Goal: Task Accomplishment & Management: Complete application form

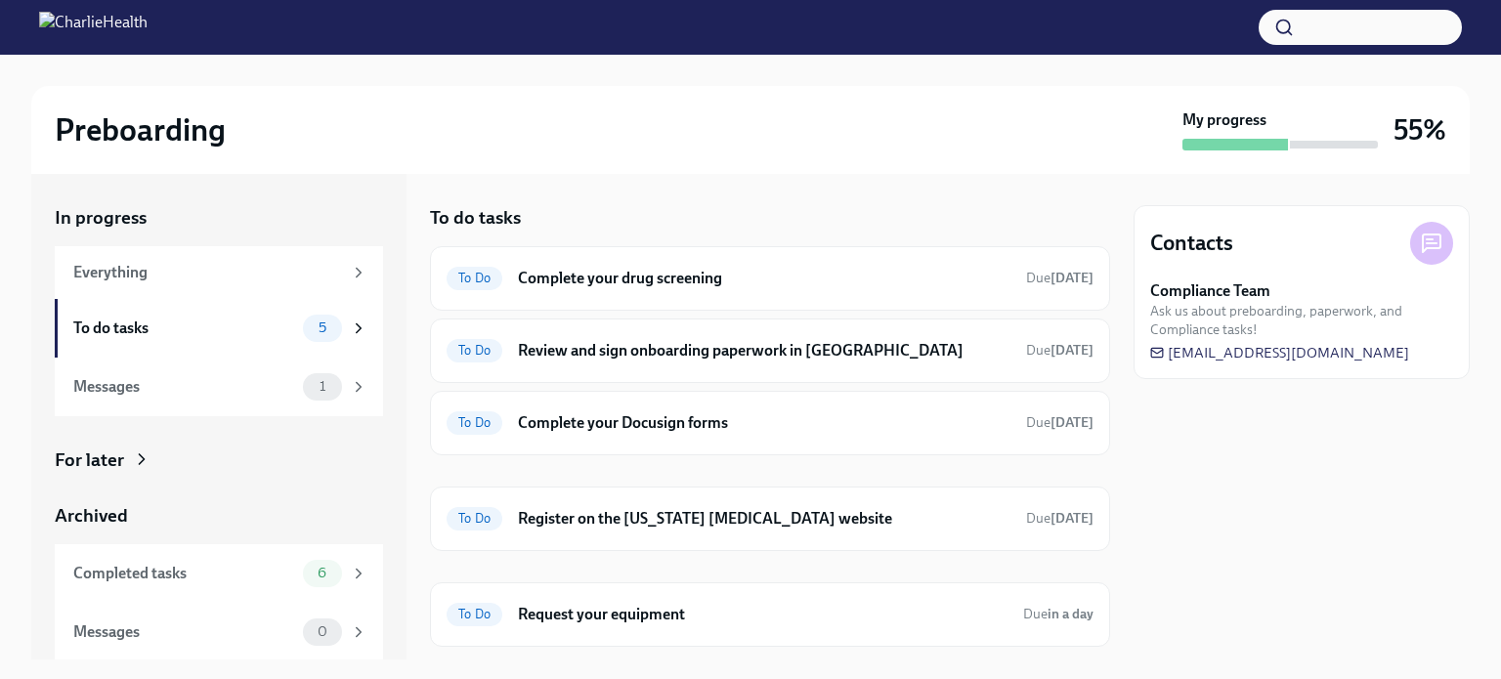
scroll to position [13, 0]
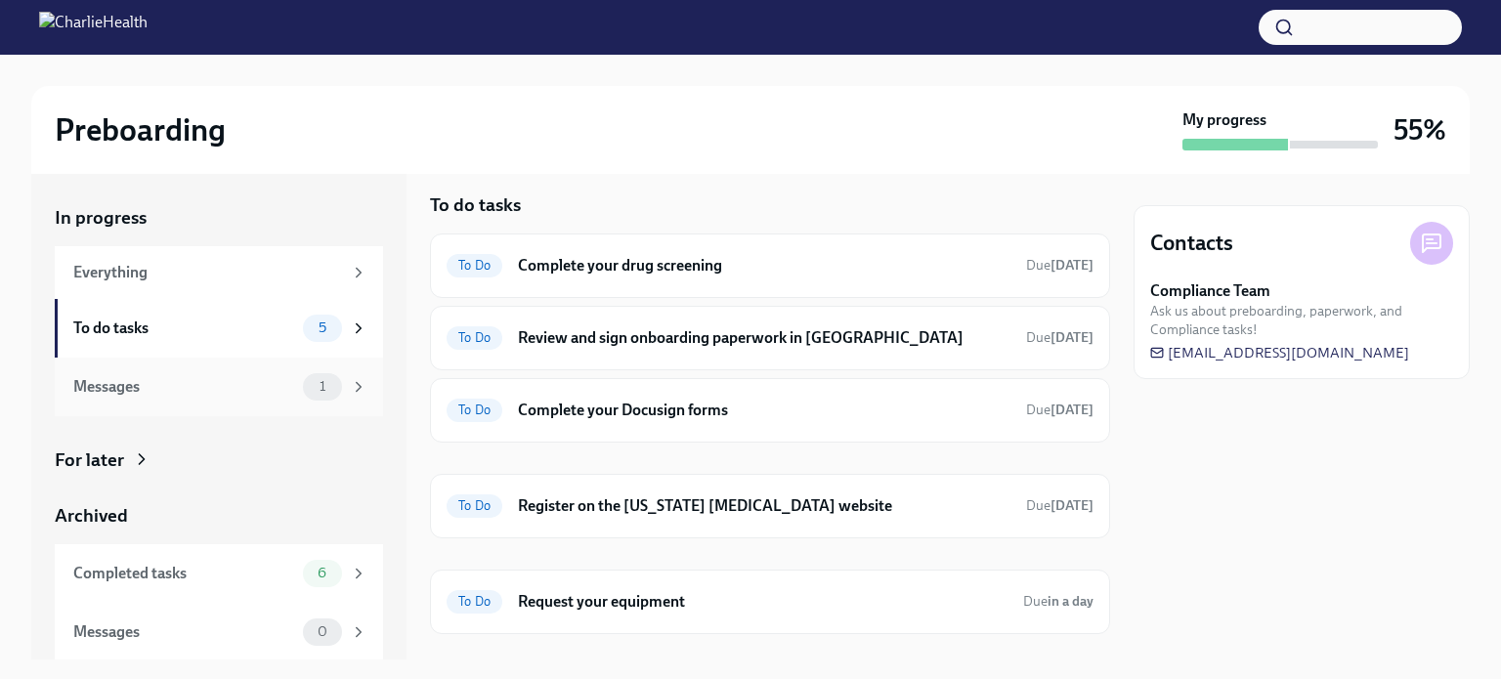
click at [126, 385] on div "Messages" at bounding box center [184, 386] width 222 height 21
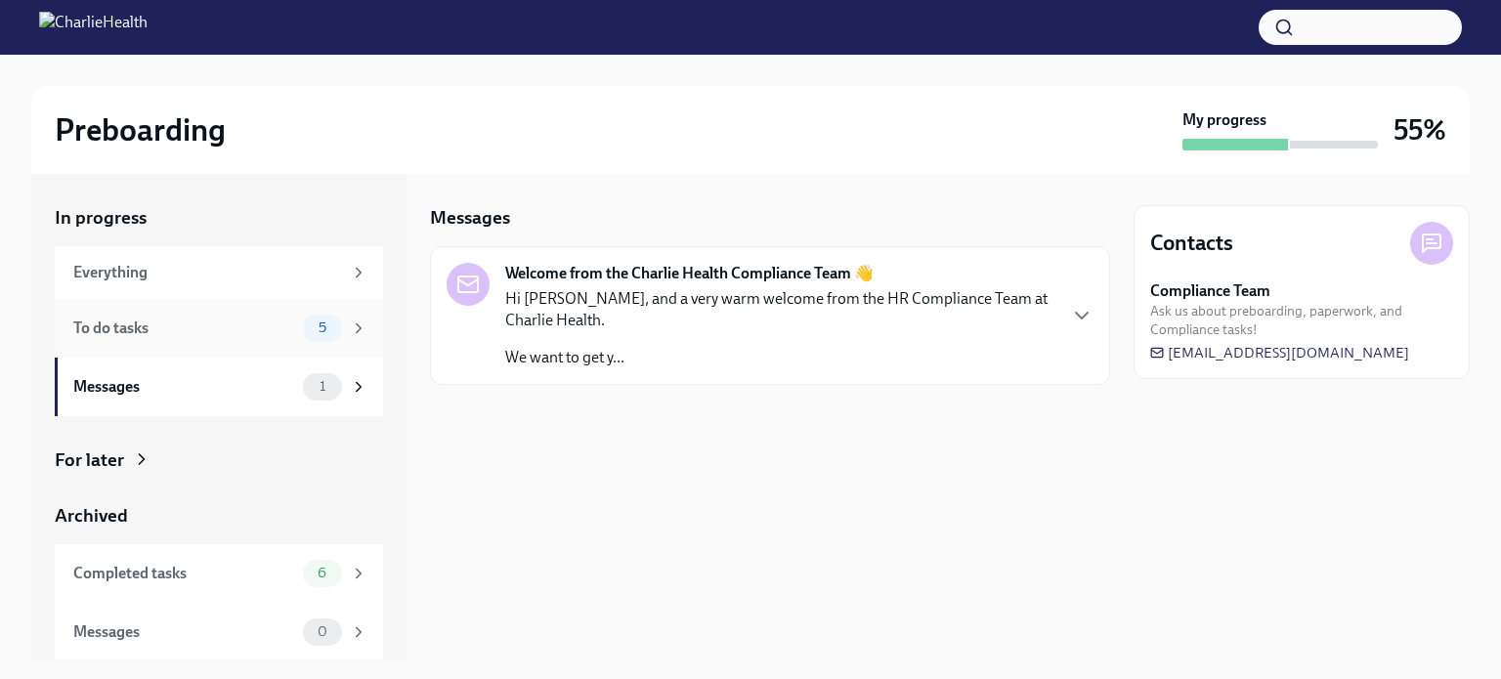
click at [212, 327] on div "To do tasks" at bounding box center [184, 328] width 222 height 21
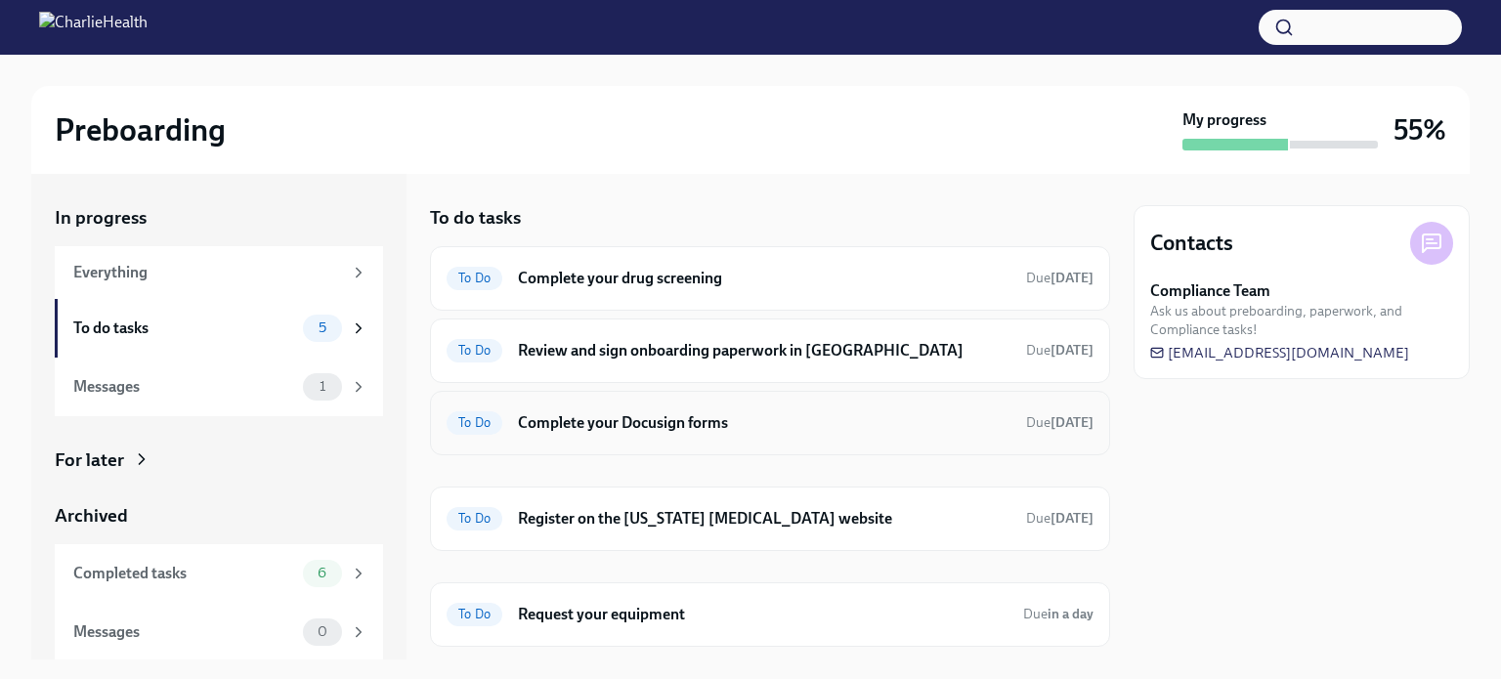
click at [679, 412] on h6 "Complete your Docusign forms" at bounding box center [764, 422] width 492 height 21
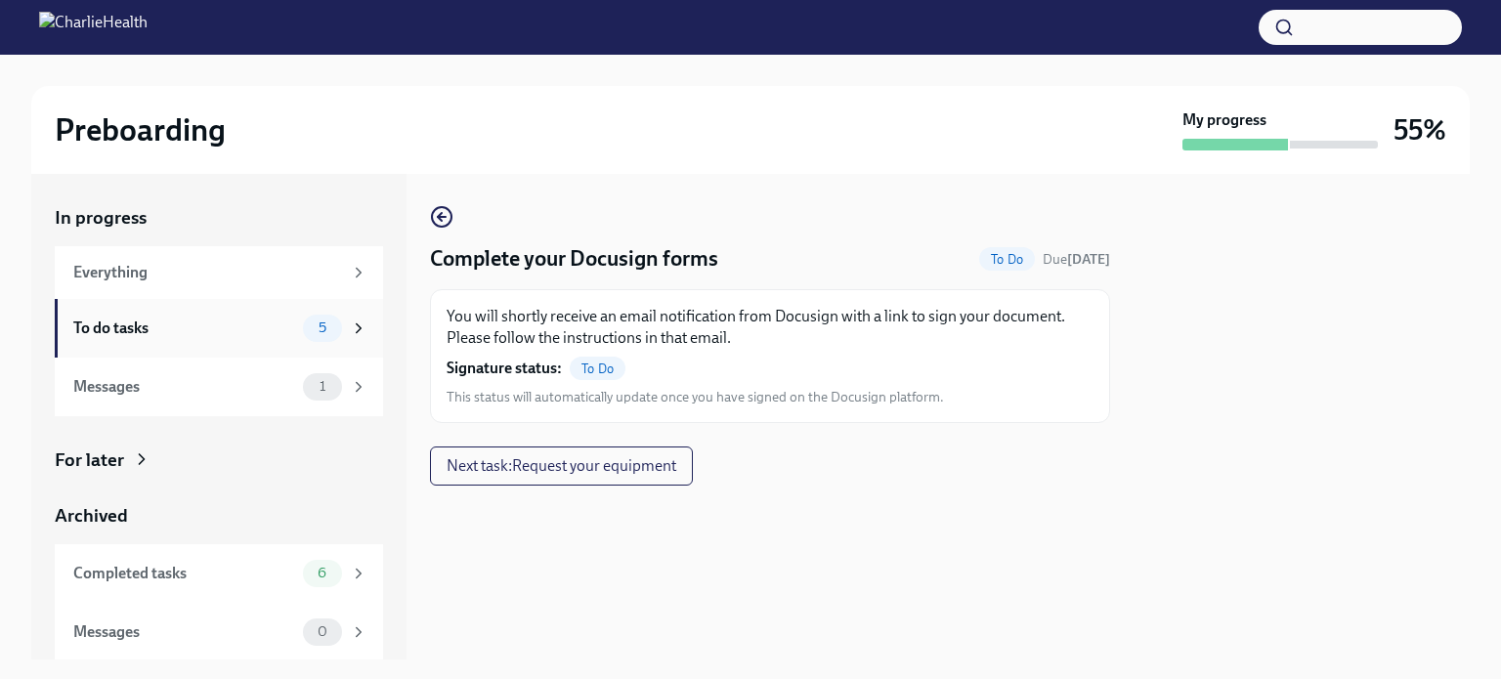
click at [184, 332] on div "To do tasks" at bounding box center [184, 328] width 222 height 21
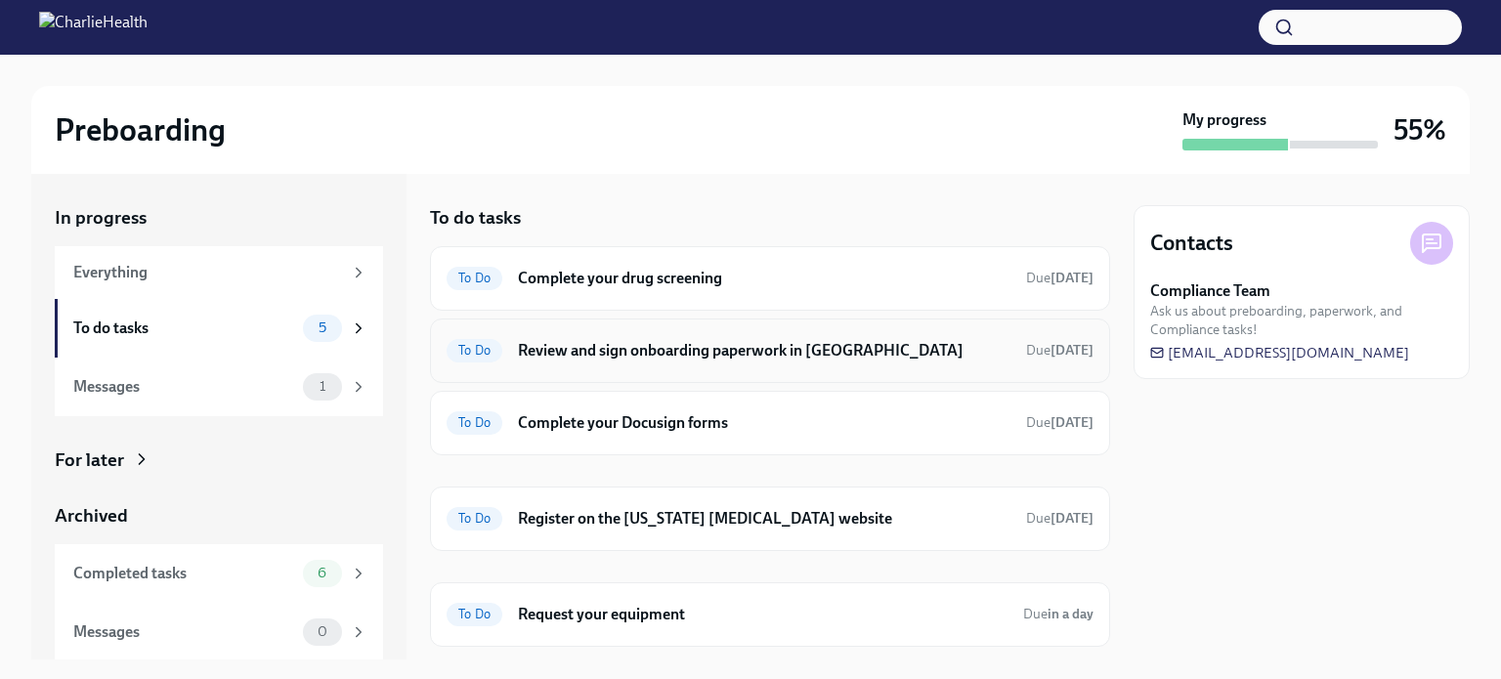
click at [680, 355] on h6 "Review and sign onboarding paperwork in [GEOGRAPHIC_DATA]" at bounding box center [764, 350] width 492 height 21
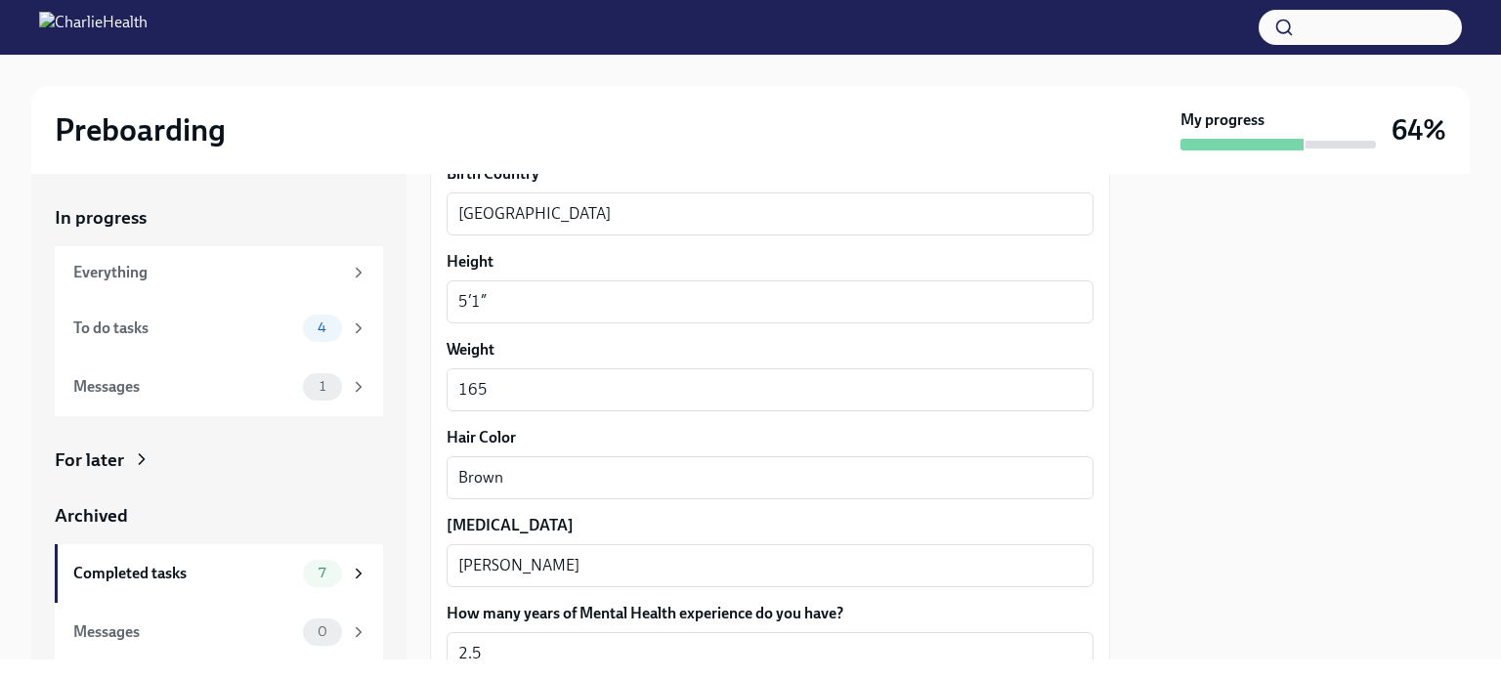
scroll to position [1958, 0]
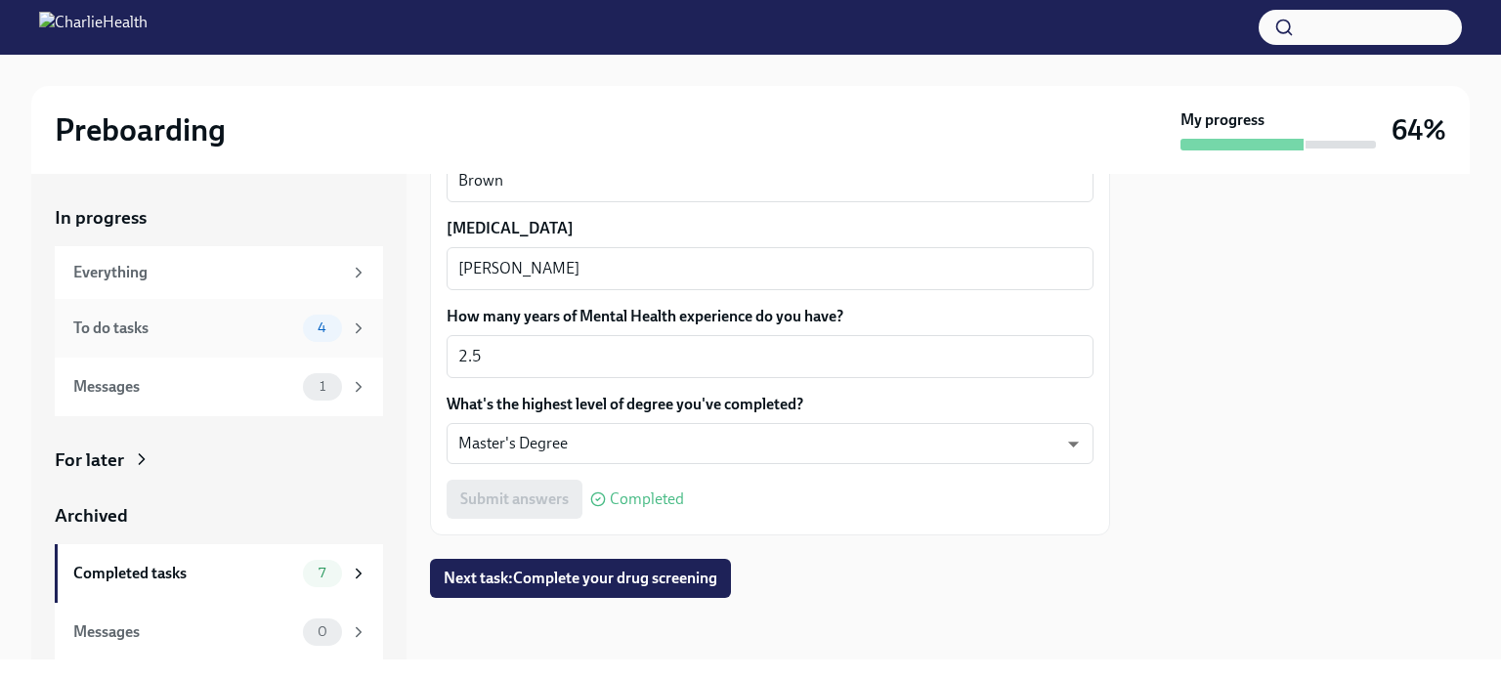
click at [188, 328] on div "To do tasks" at bounding box center [184, 328] width 222 height 21
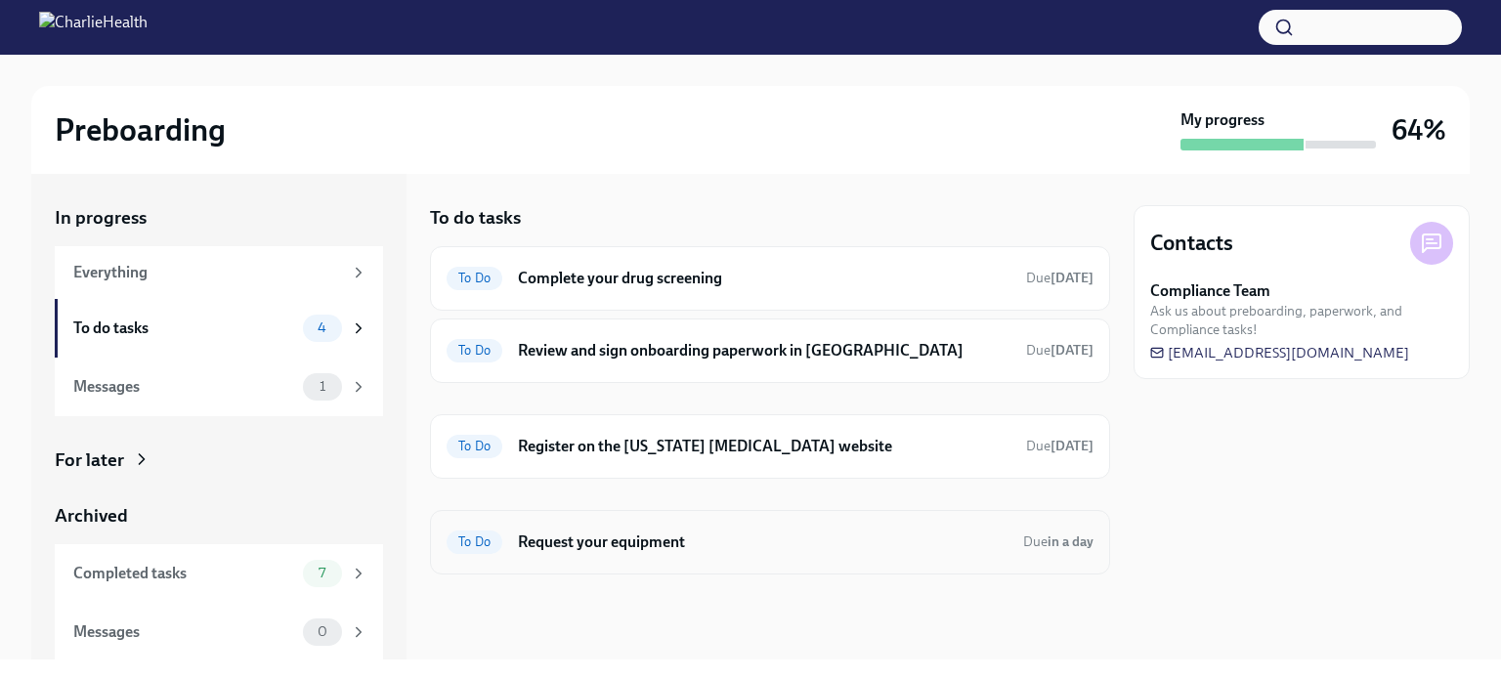
click at [539, 532] on h6 "Request your equipment" at bounding box center [762, 541] width 489 height 21
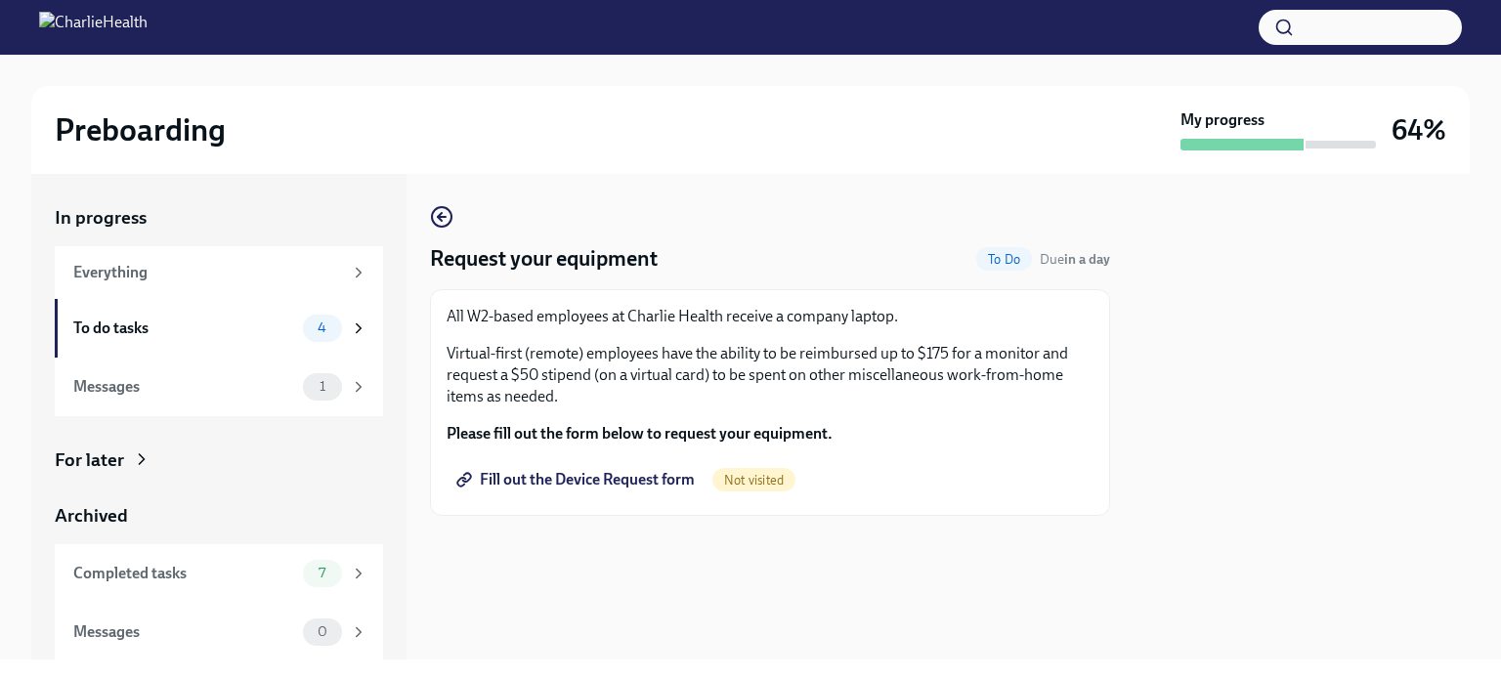
click at [593, 477] on span "Fill out the Device Request form" at bounding box center [577, 480] width 234 height 20
click at [1010, 262] on span "Done" at bounding box center [1005, 259] width 54 height 15
click at [260, 331] on div "To do tasks" at bounding box center [184, 328] width 222 height 21
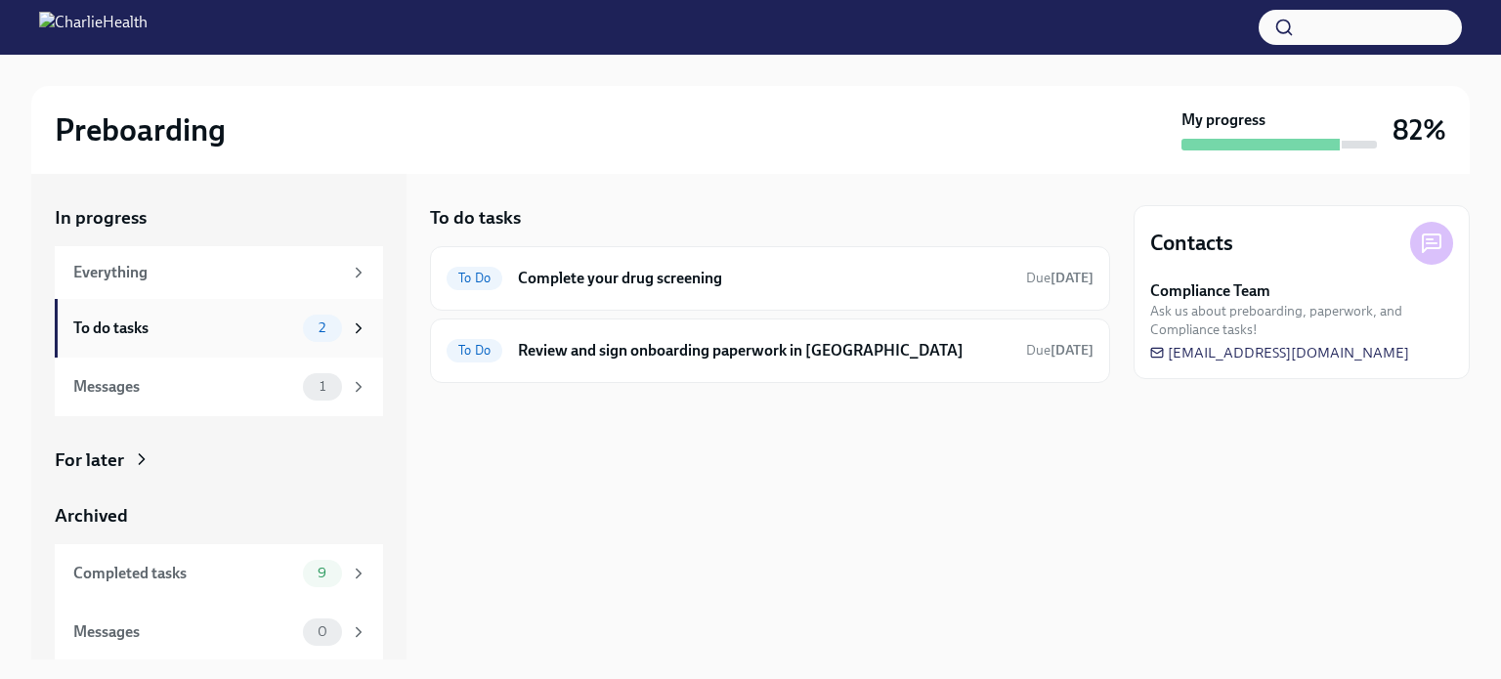
click at [258, 328] on div "To do tasks" at bounding box center [184, 328] width 222 height 21
click at [1321, 357] on span "[EMAIL_ADDRESS][DOMAIN_NAME]" at bounding box center [1279, 353] width 259 height 20
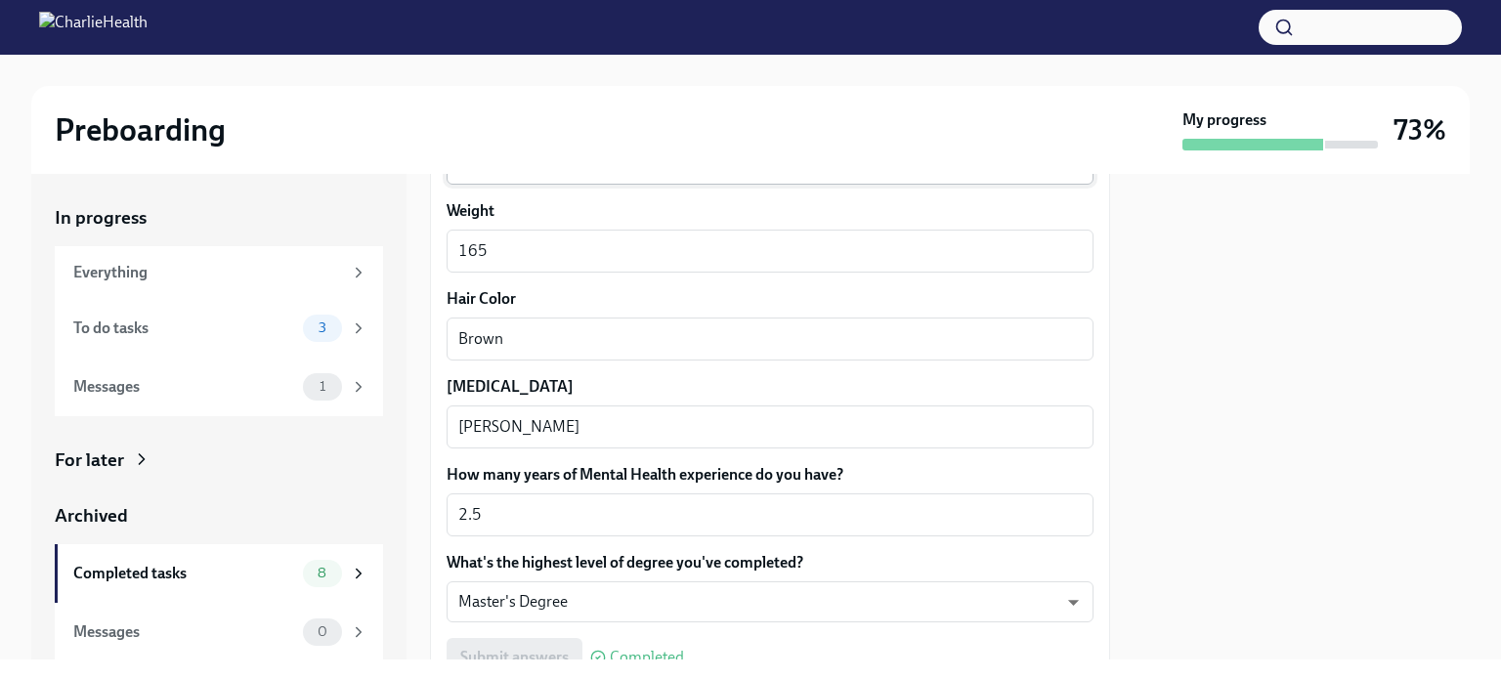
scroll to position [1958, 0]
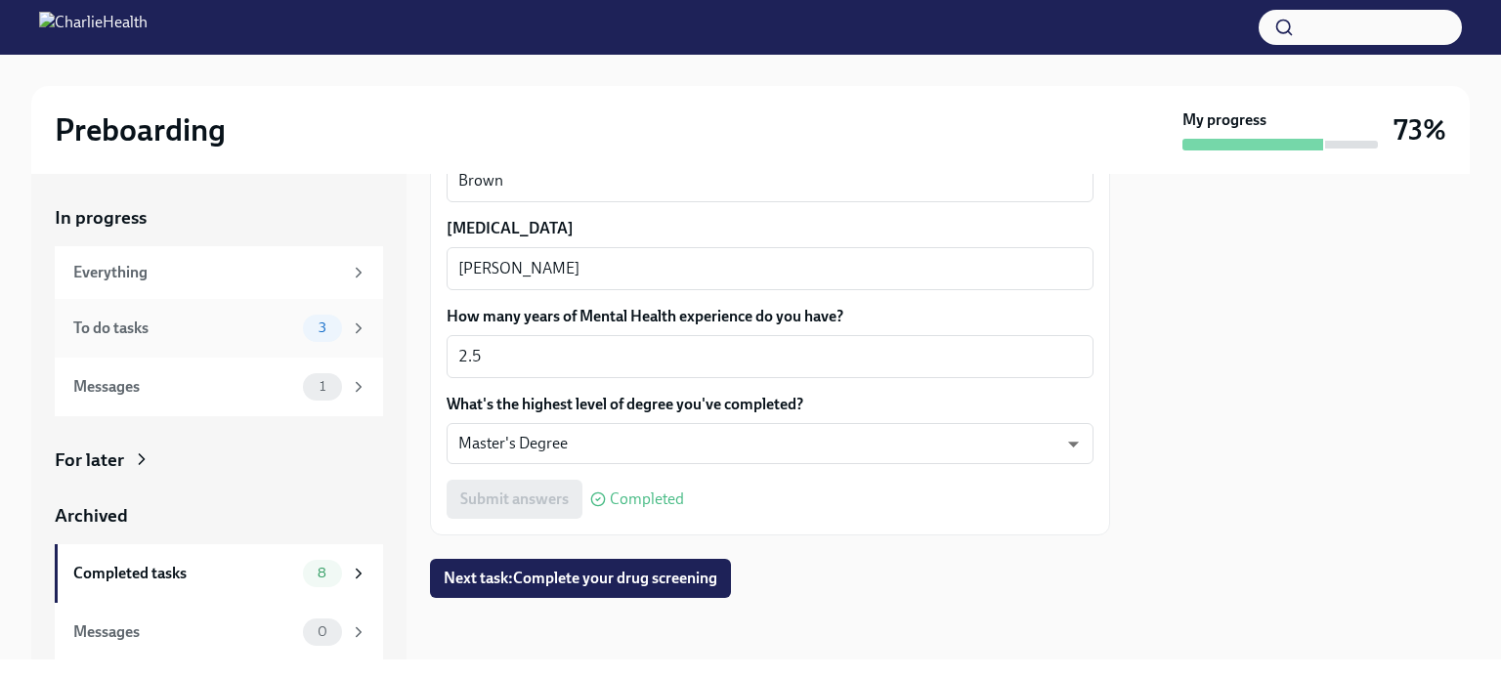
click at [187, 345] on div "To do tasks 3" at bounding box center [219, 328] width 328 height 59
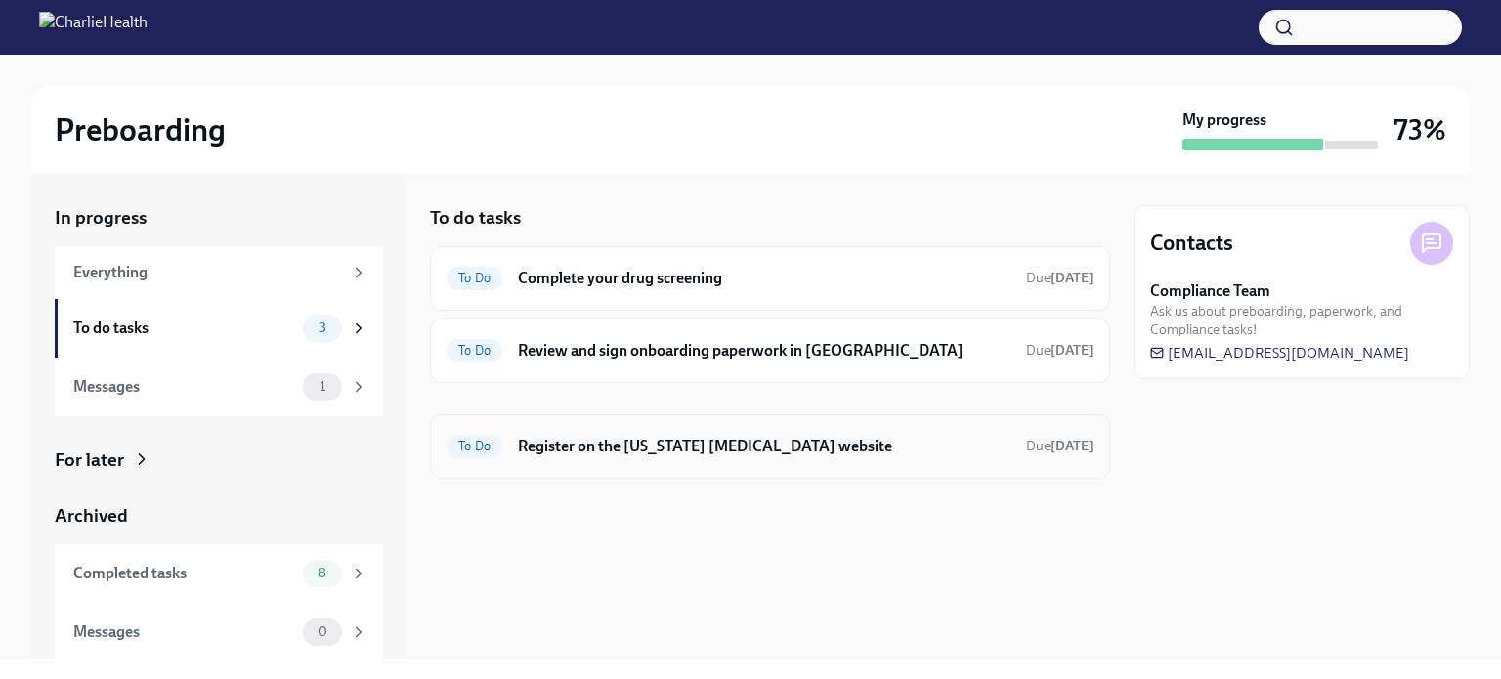
click at [636, 456] on div "To Do Register on the Pennsylvania Child Abuse website Due tomorrow" at bounding box center [769, 446] width 647 height 31
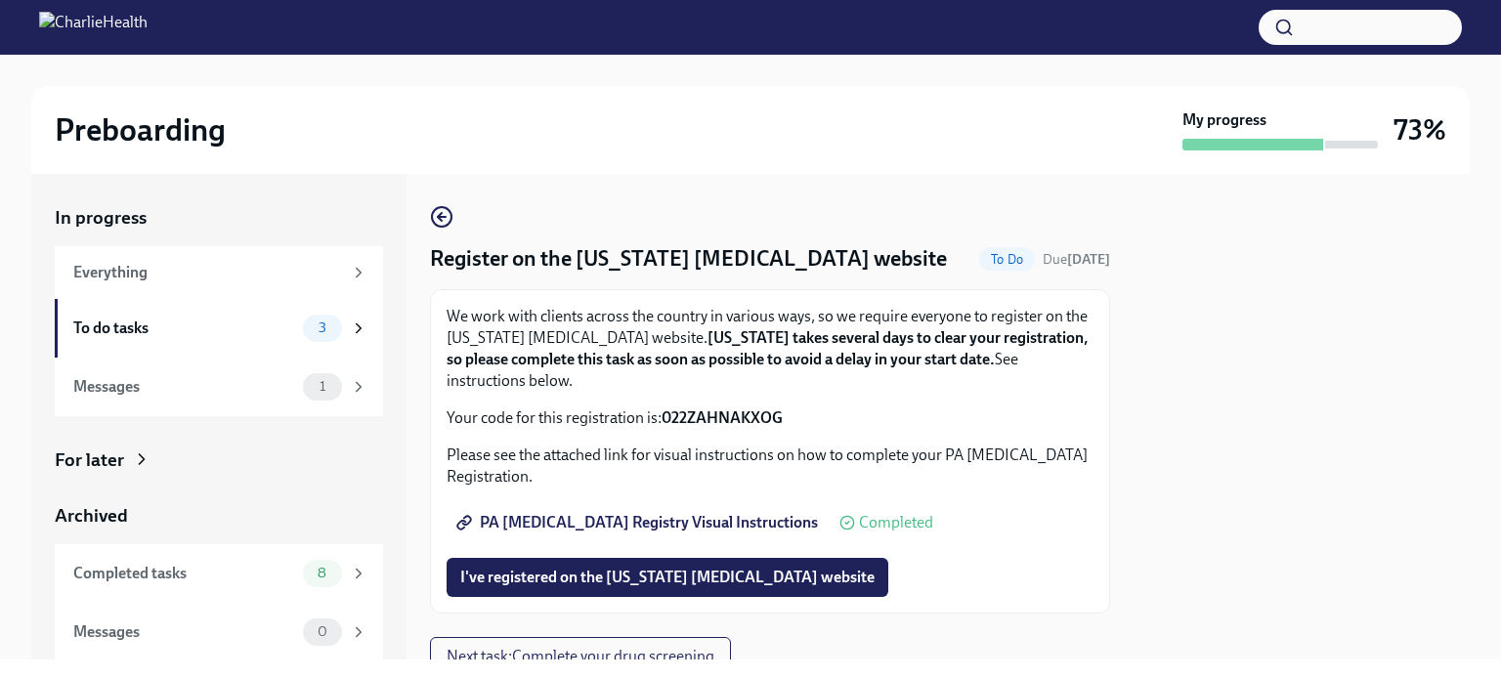
click at [574, 529] on span "PA Child Abuse Registry Visual Instructions" at bounding box center [639, 523] width 358 height 20
click at [532, 586] on span "I've registered on the Pennsylvania Child Abuse website" at bounding box center [667, 578] width 414 height 20
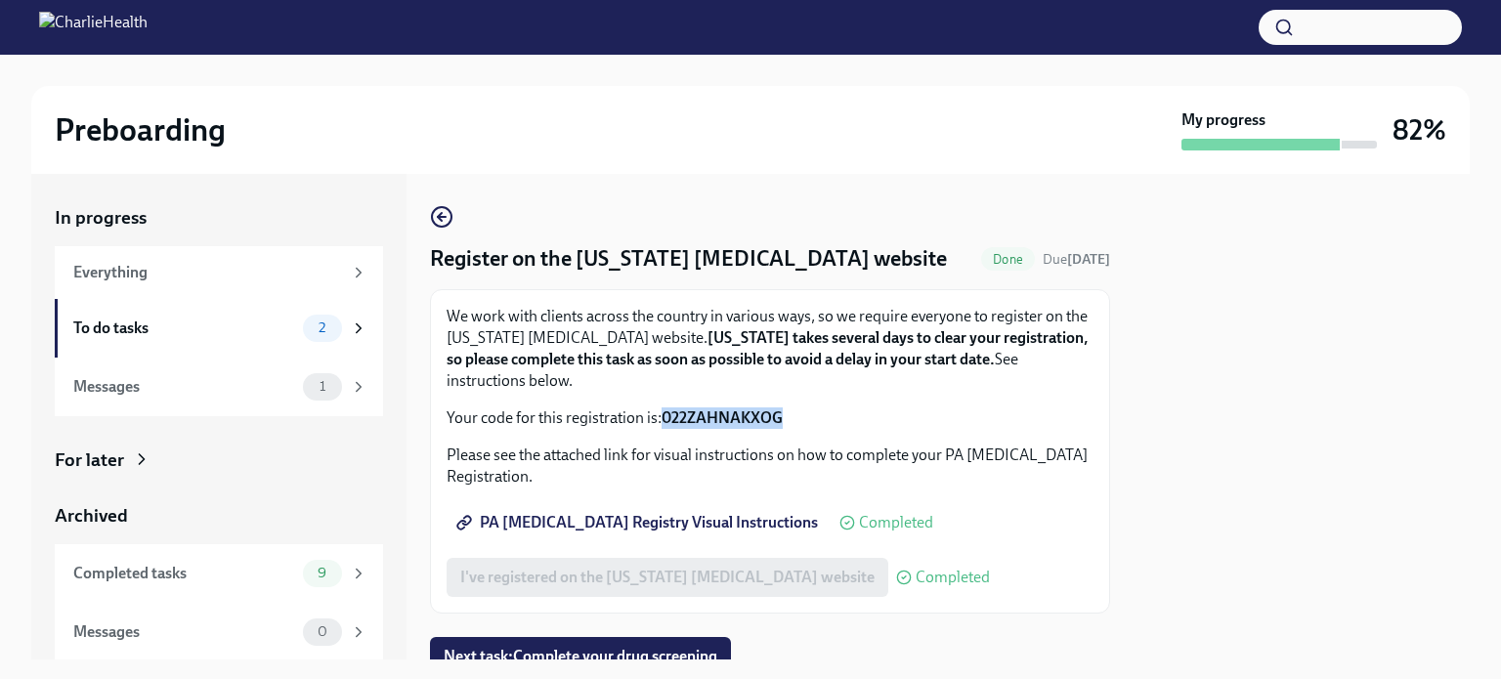
drag, startPoint x: 799, startPoint y: 418, endPoint x: 660, endPoint y: 421, distance: 138.8
click at [660, 421] on p "Your code for this registration is: 022ZAHNAKXOG" at bounding box center [769, 417] width 647 height 21
drag, startPoint x: 840, startPoint y: 411, endPoint x: 660, endPoint y: 426, distance: 180.4
click at [660, 426] on p "Your code for this registration is: 022ZAHNAKXOG" at bounding box center [769, 417] width 647 height 21
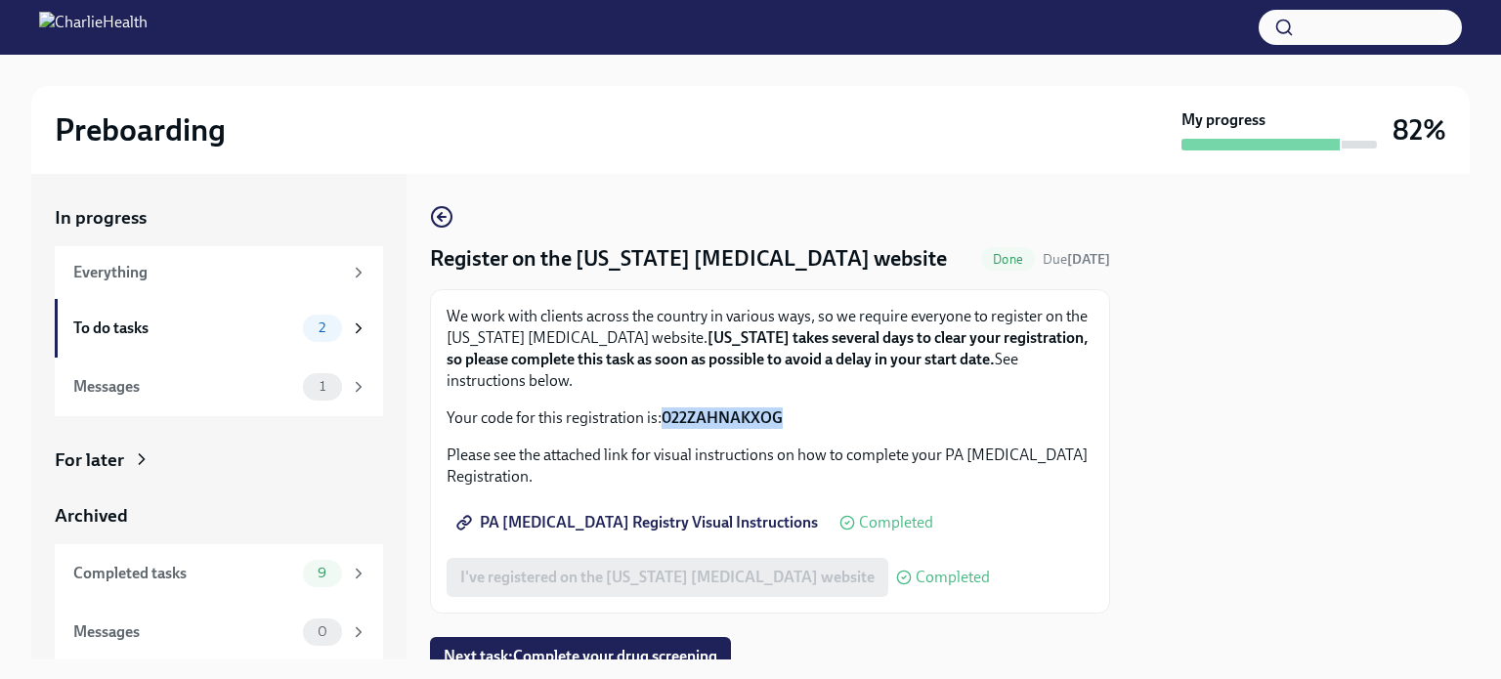
copy strong "022ZAHNAKXOG"
